Goal: Navigation & Orientation: Find specific page/section

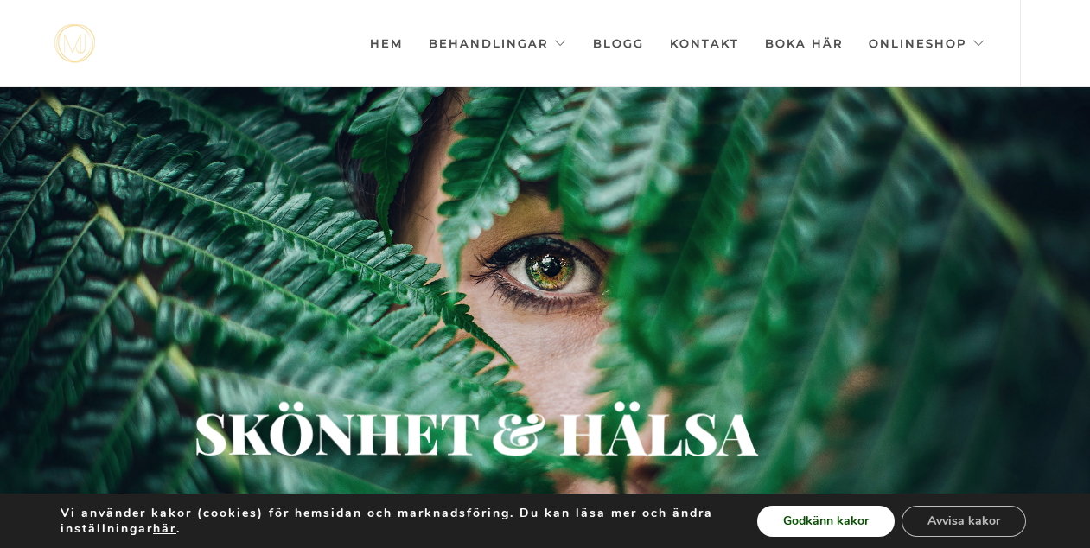
click at [835, 524] on button "Godkänn kakor" at bounding box center [826, 521] width 137 height 31
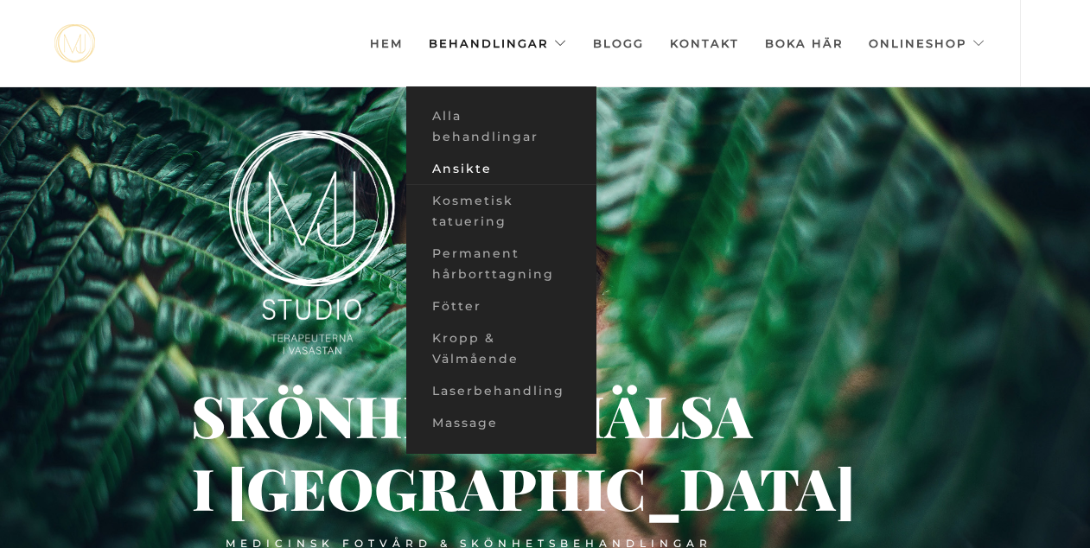
click at [459, 166] on link "Ansikte" at bounding box center [501, 169] width 190 height 32
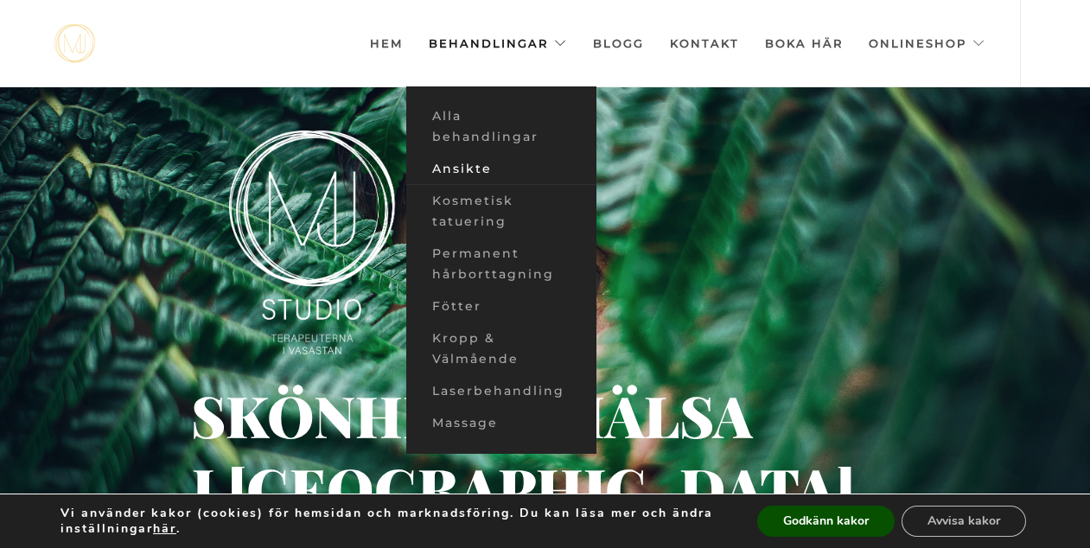
click at [487, 168] on link "Ansikte" at bounding box center [501, 169] width 190 height 32
click at [466, 171] on link "Ansikte" at bounding box center [501, 169] width 190 height 32
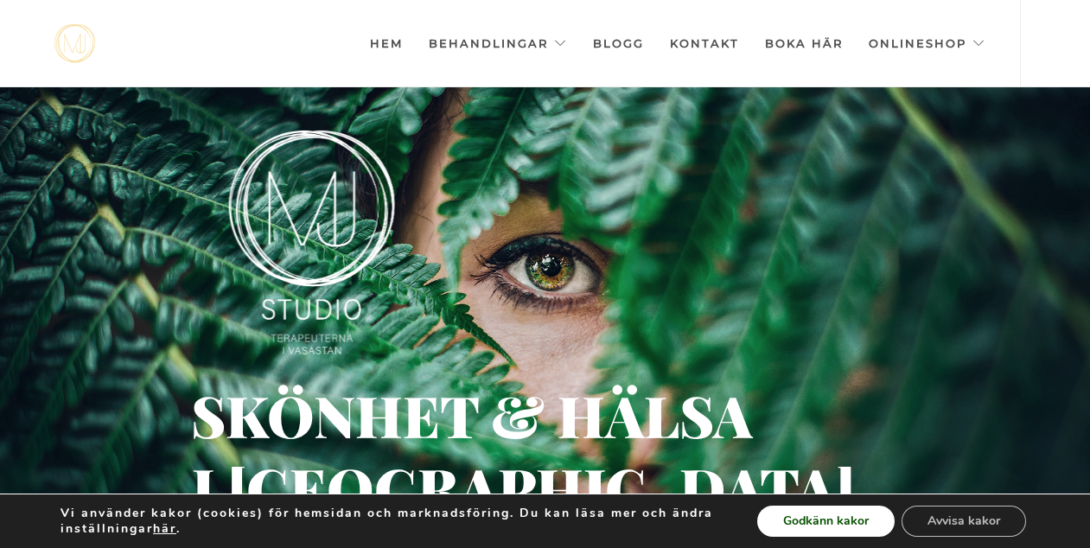
click at [830, 534] on button "Godkänn kakor" at bounding box center [826, 521] width 137 height 31
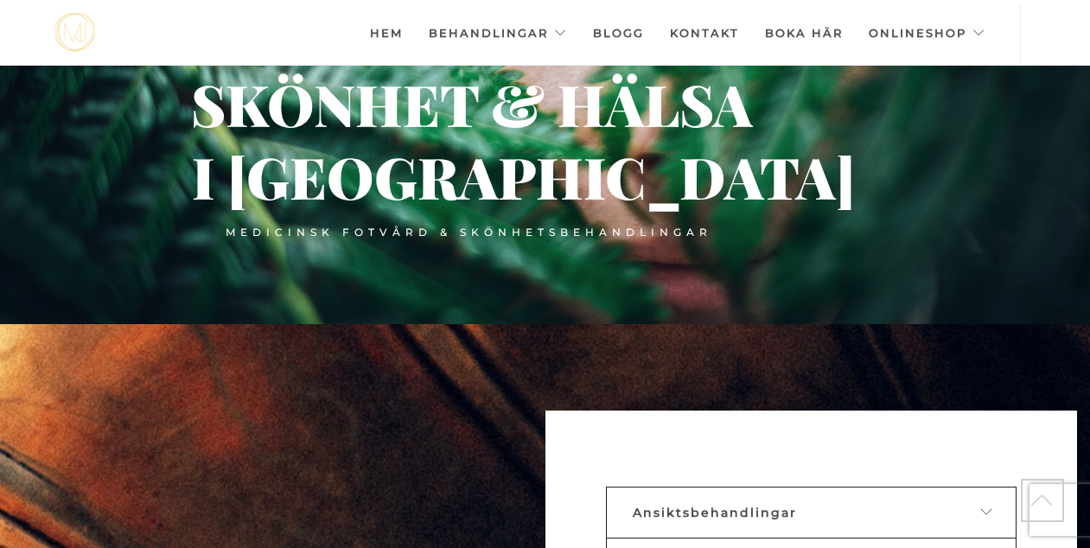
scroll to position [236, 0]
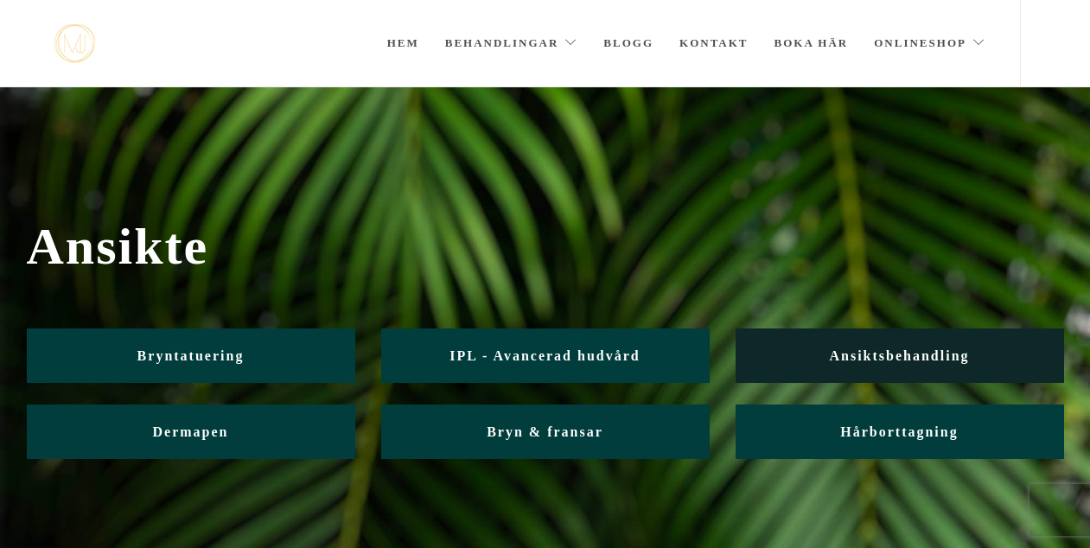
click at [866, 343] on link "Ansiktsbehandling" at bounding box center [900, 356] width 329 height 54
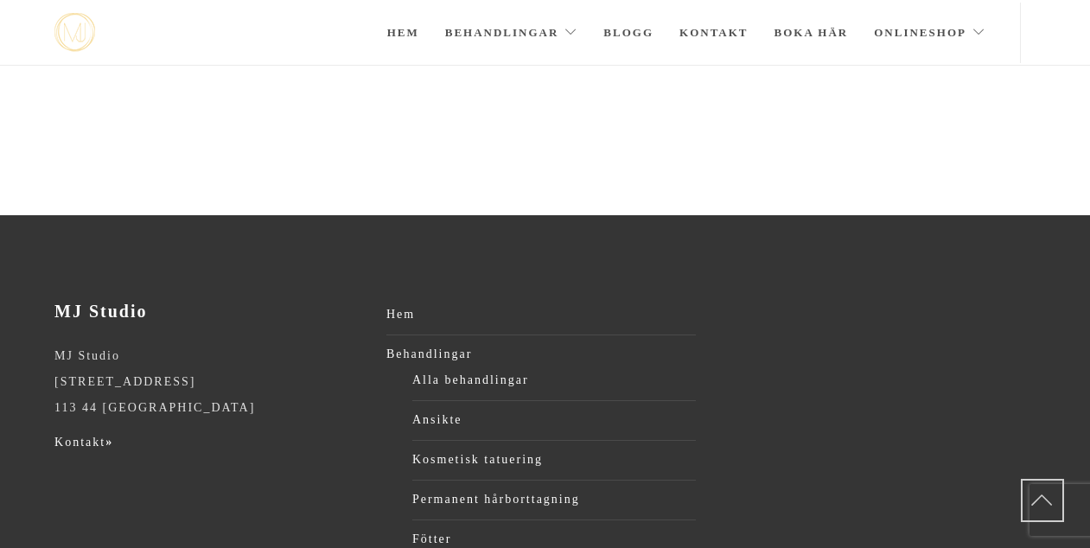
scroll to position [3122, 0]
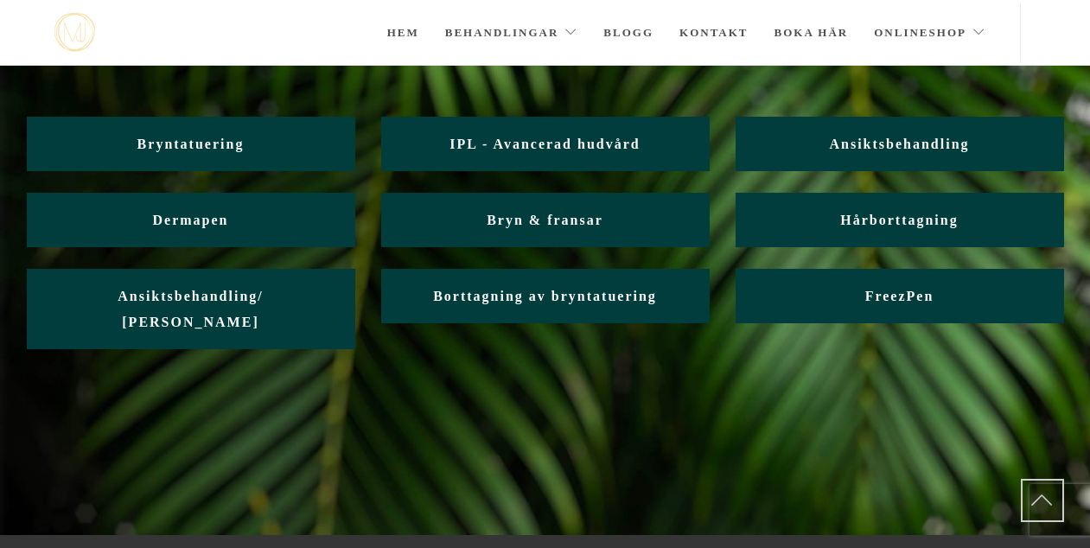
scroll to position [128, 0]
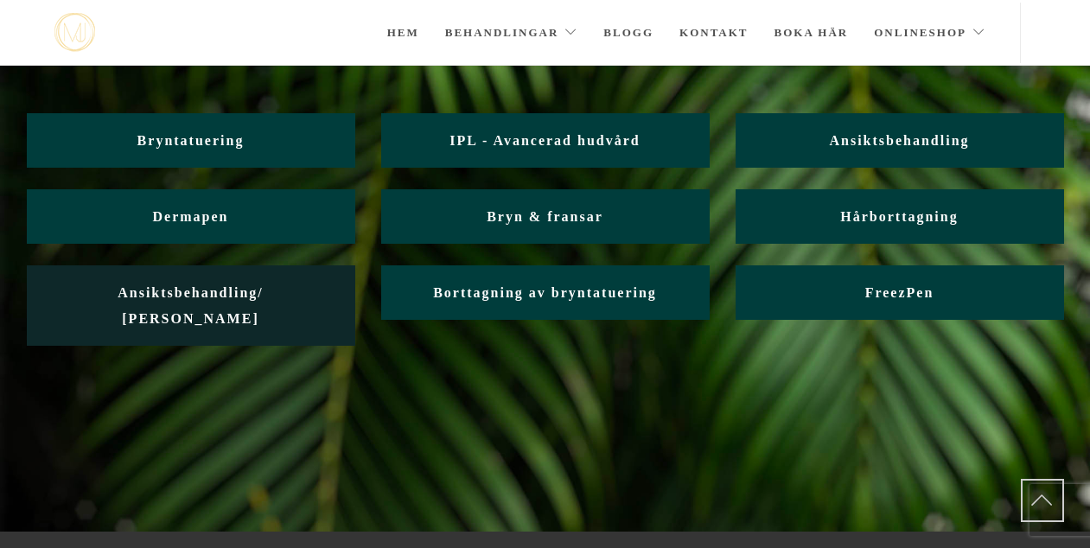
click at [240, 294] on span "Ansiktsbehandling/ [PERSON_NAME]" at bounding box center [191, 305] width 146 height 41
